Goal: Use online tool/utility: Utilize a website feature to perform a specific function

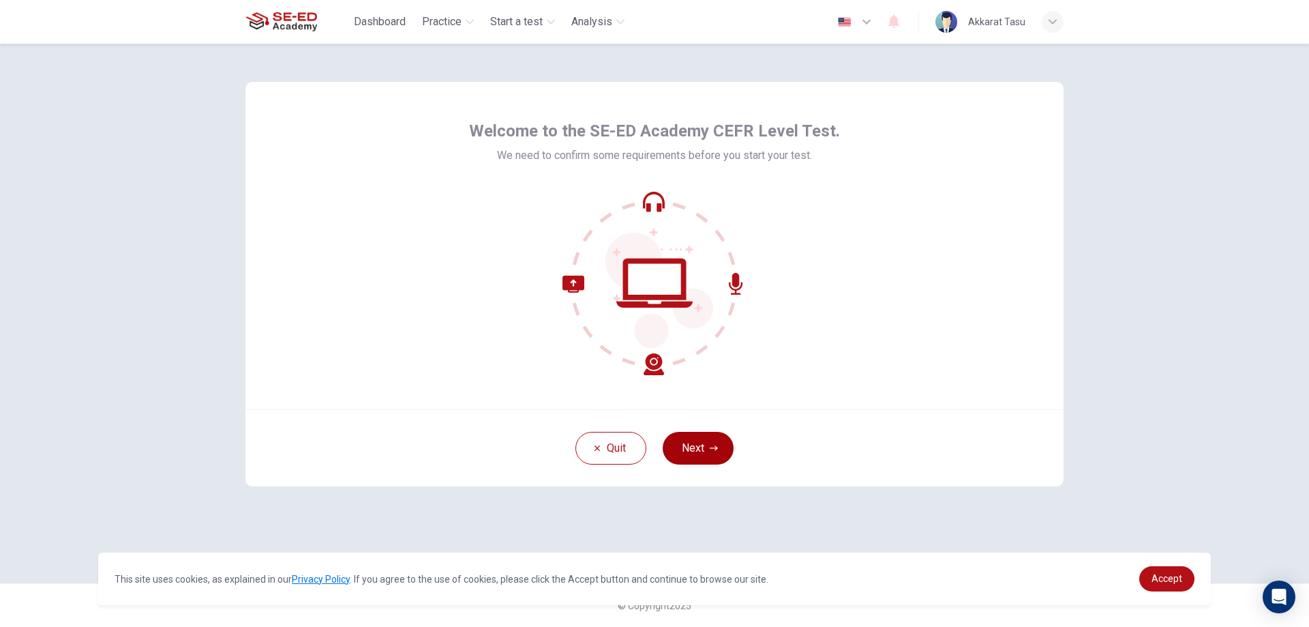
click at [697, 459] on button "Next" at bounding box center [698, 448] width 71 height 33
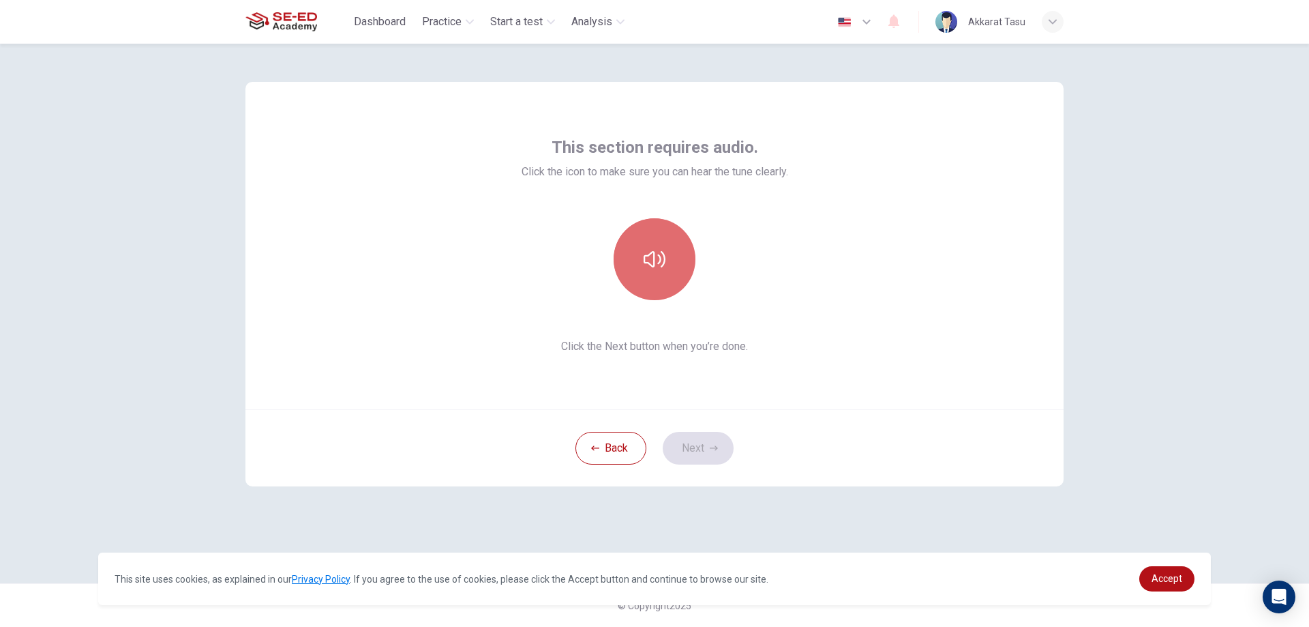
click at [667, 282] on button "button" at bounding box center [655, 259] width 82 height 82
click at [731, 446] on button "Next" at bounding box center [698, 448] width 71 height 33
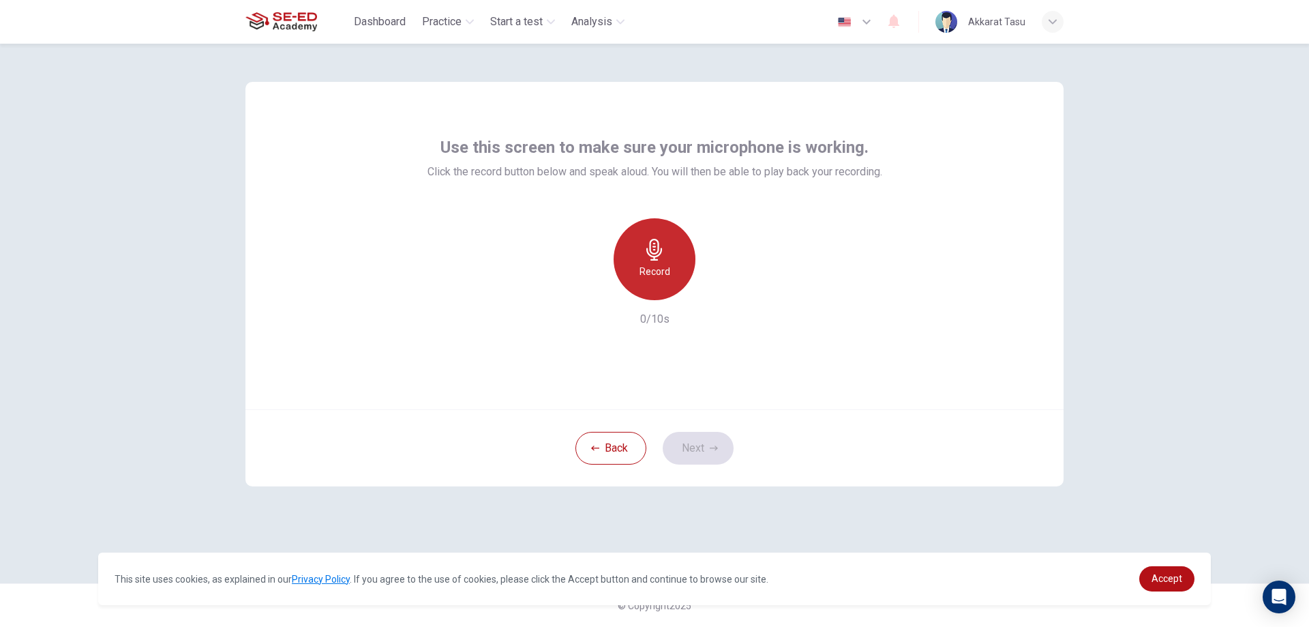
click at [659, 257] on icon "button" at bounding box center [655, 250] width 22 height 22
click at [662, 279] on h6 "Stop" at bounding box center [654, 271] width 20 height 16
click at [714, 290] on icon "button" at bounding box center [718, 289] width 14 height 14
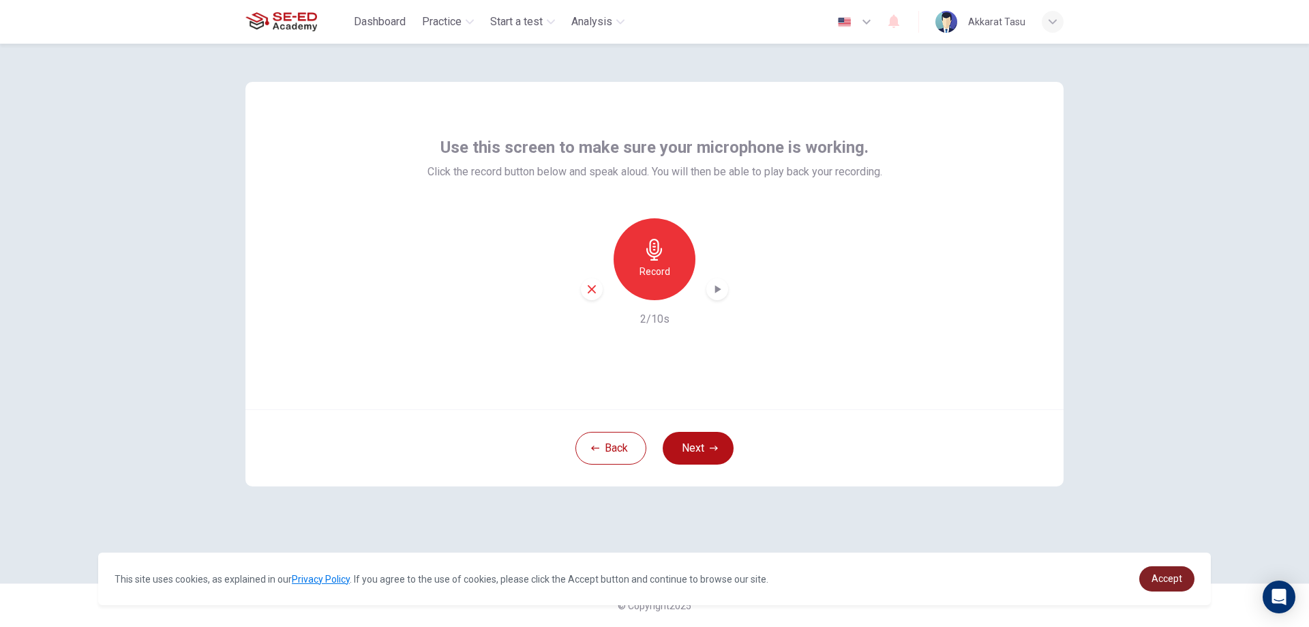
click at [1179, 581] on span "Accept" at bounding box center [1167, 578] width 31 height 11
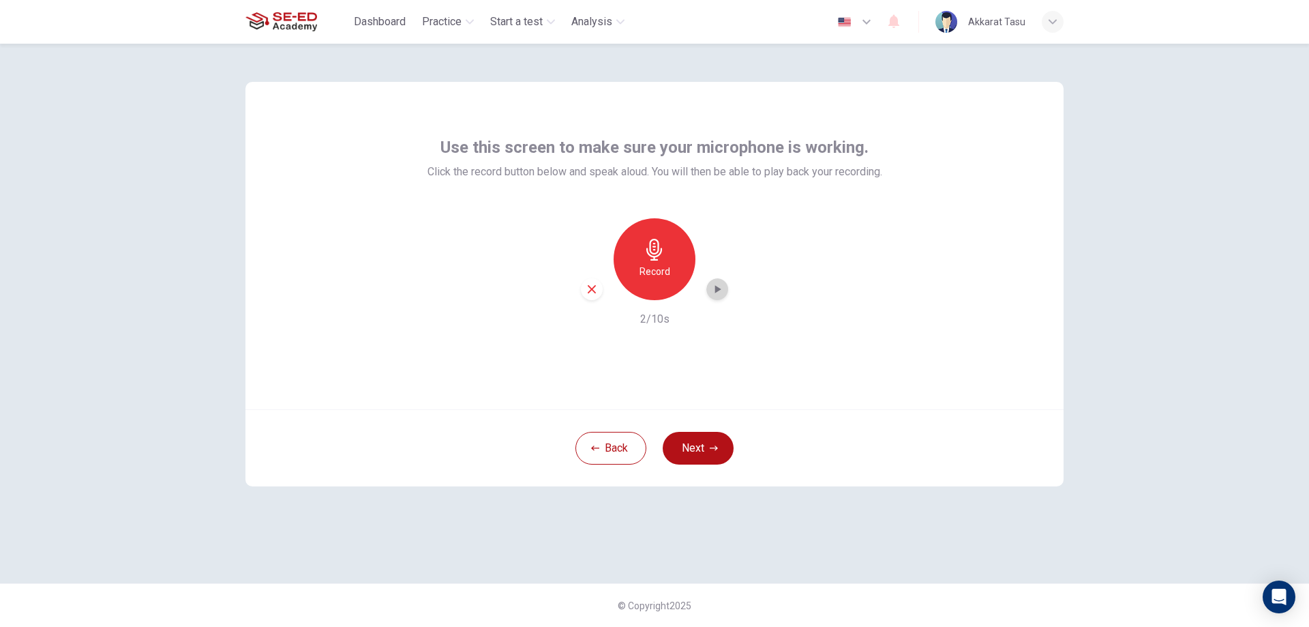
click at [710, 288] on div "button" at bounding box center [717, 289] width 22 height 22
click at [649, 252] on icon "button" at bounding box center [655, 250] width 22 height 22
click at [660, 273] on h6 "Stop" at bounding box center [654, 271] width 20 height 16
click at [723, 292] on icon "button" at bounding box center [718, 289] width 14 height 14
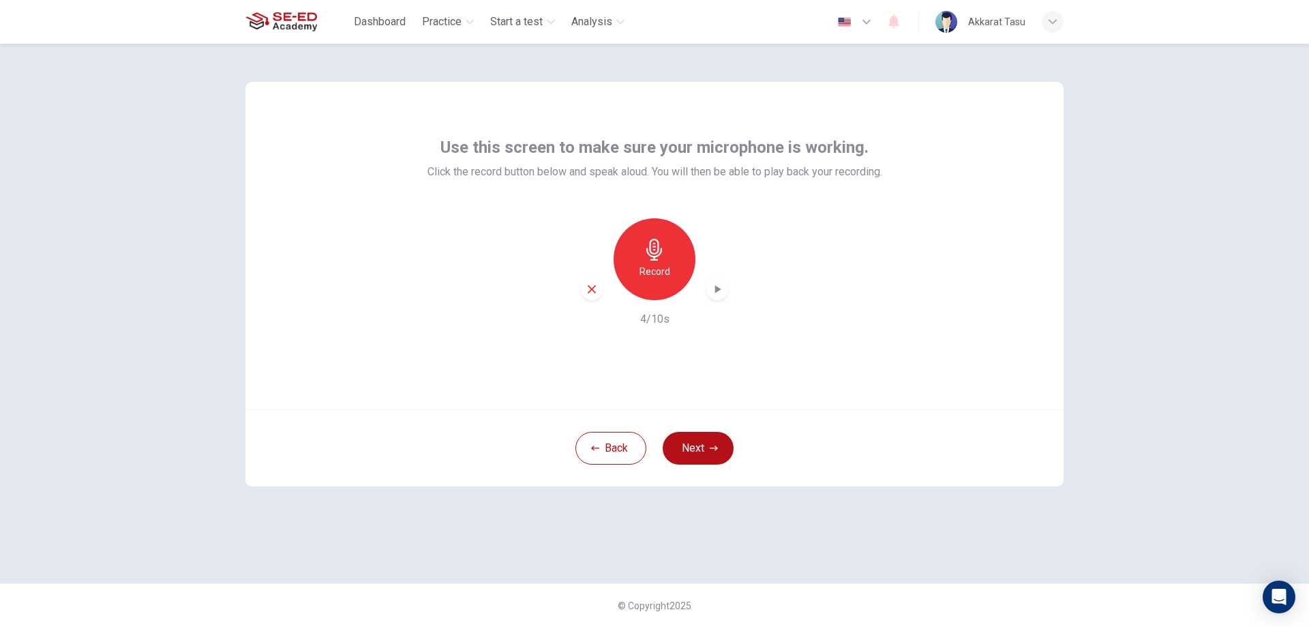
click at [342, 268] on div "Use this screen to make sure your microphone is working. Click the record butto…" at bounding box center [654, 245] width 818 height 327
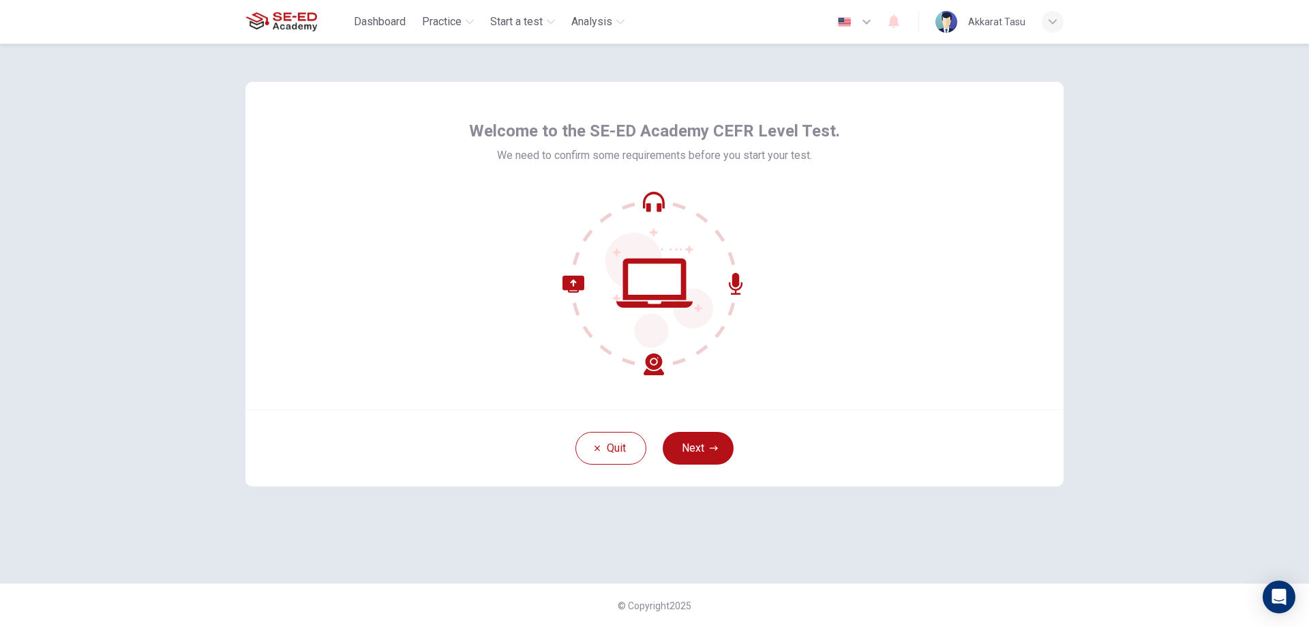
click at [655, 364] on icon at bounding box center [655, 283] width 184 height 184
click at [689, 440] on button "Next" at bounding box center [698, 448] width 71 height 33
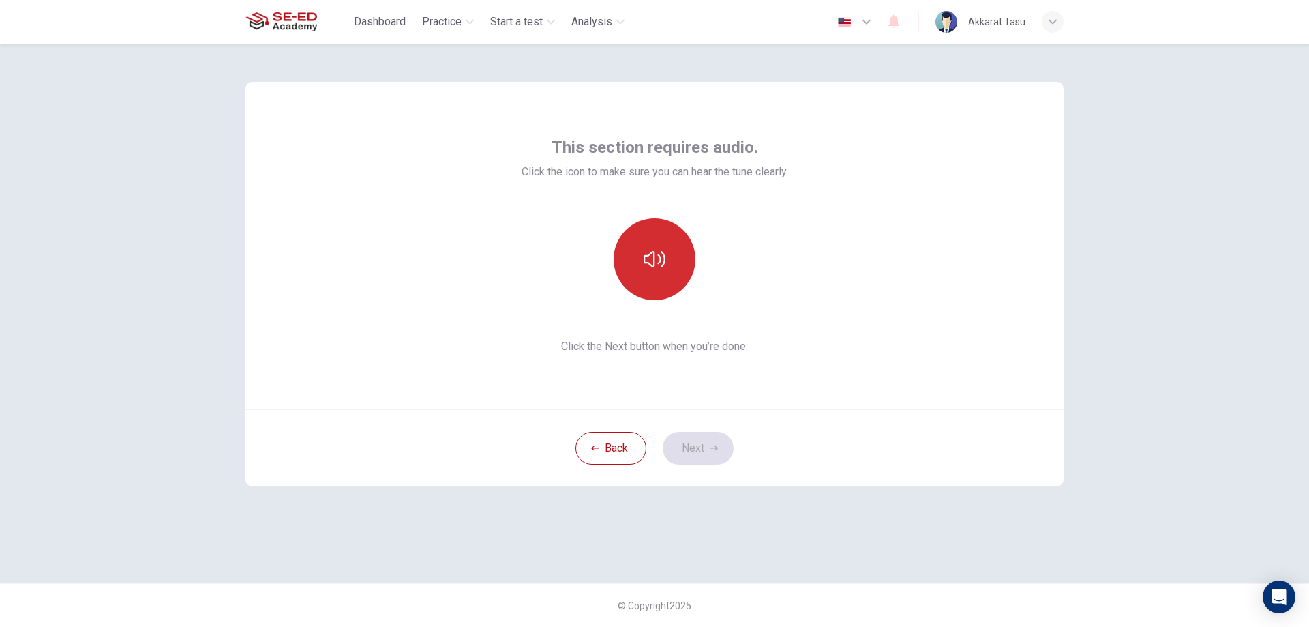
click at [666, 276] on button "button" at bounding box center [655, 259] width 82 height 82
click at [715, 449] on icon "button" at bounding box center [714, 448] width 8 height 8
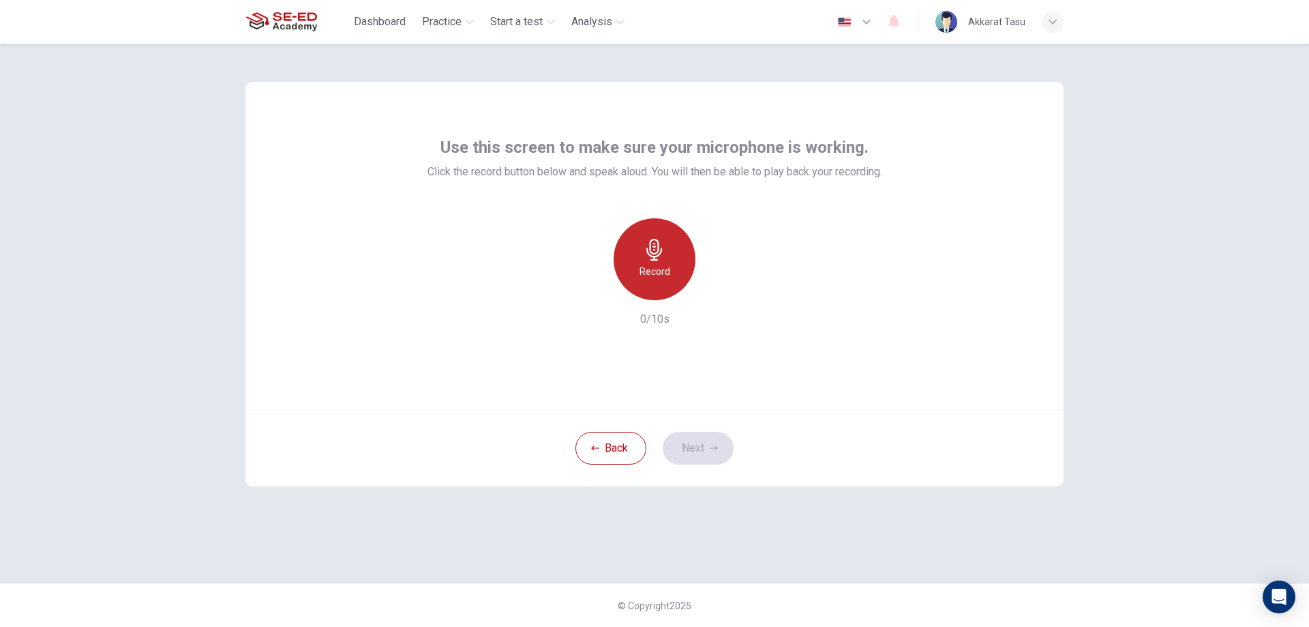
click at [670, 271] on div "Record" at bounding box center [655, 259] width 82 height 82
click at [668, 270] on div "Stop" at bounding box center [655, 259] width 82 height 82
click at [716, 292] on icon "button" at bounding box center [718, 289] width 6 height 8
click at [716, 292] on icon "button" at bounding box center [718, 289] width 10 height 10
click at [717, 295] on icon "button" at bounding box center [718, 289] width 14 height 14
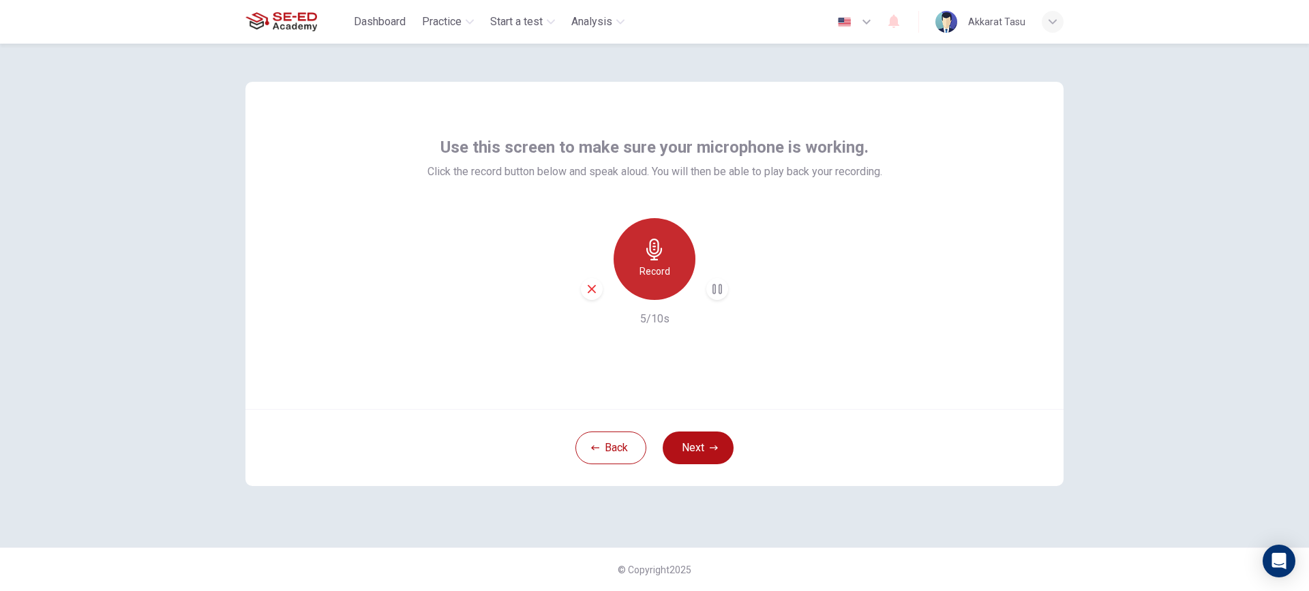
click at [657, 253] on icon "button" at bounding box center [654, 250] width 16 height 22
click at [669, 263] on div "Stop" at bounding box center [655, 259] width 82 height 82
click at [724, 291] on icon "button" at bounding box center [718, 289] width 14 height 14
click at [1048, 23] on div "button" at bounding box center [1053, 22] width 22 height 22
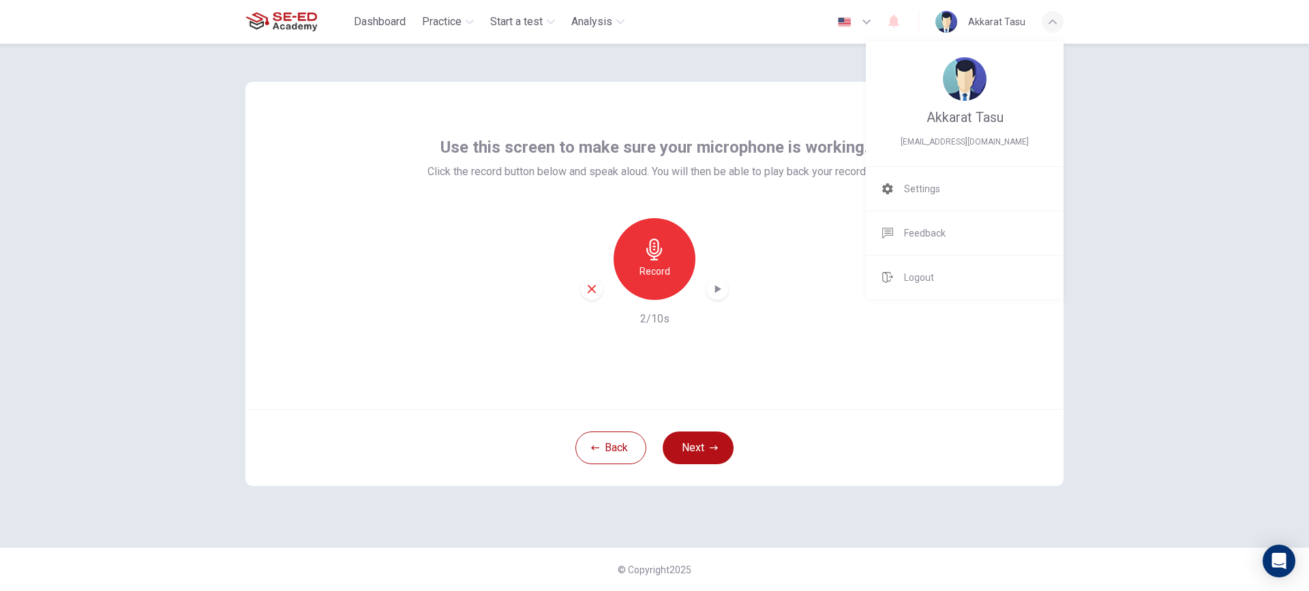
click at [956, 265] on li "Logout" at bounding box center [965, 278] width 198 height 44
